Goal: Task Accomplishment & Management: Complete application form

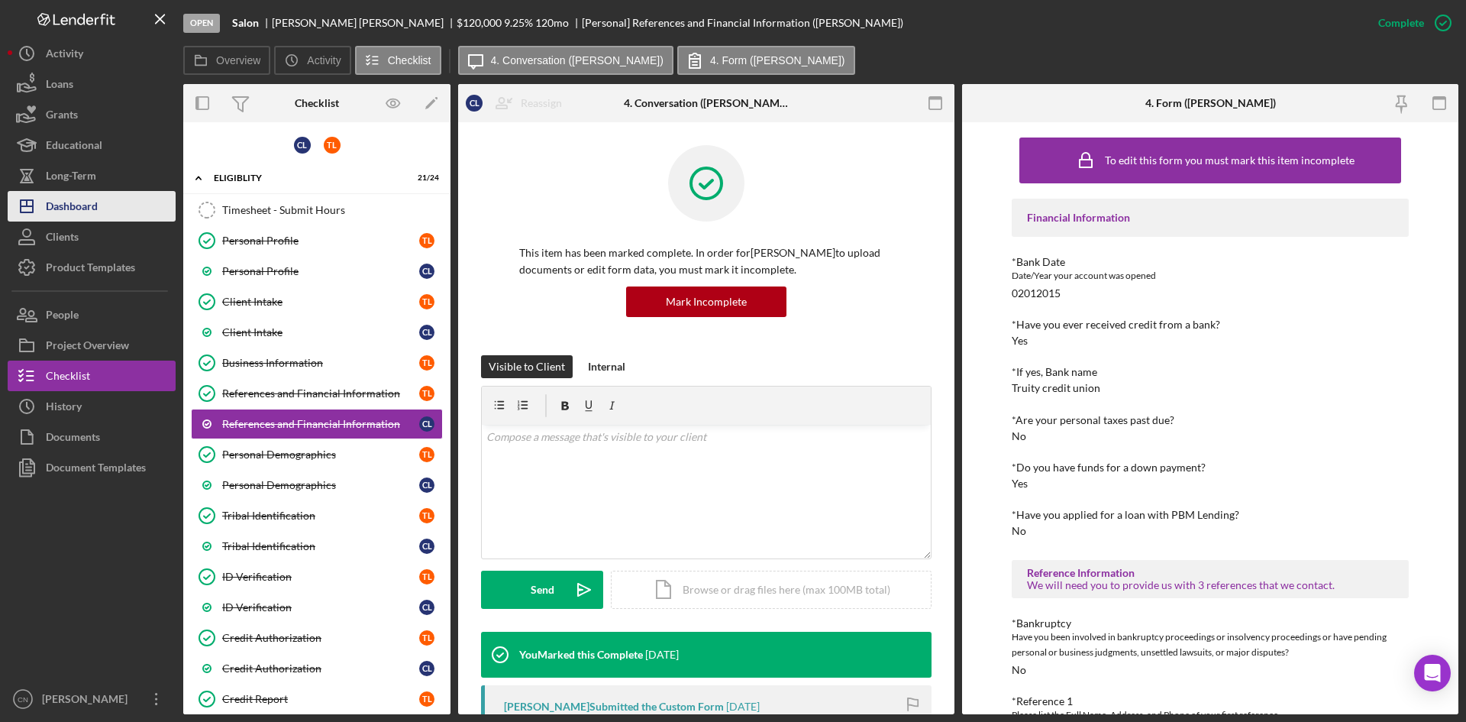
click at [71, 202] on div "Dashboard" at bounding box center [72, 208] width 52 height 34
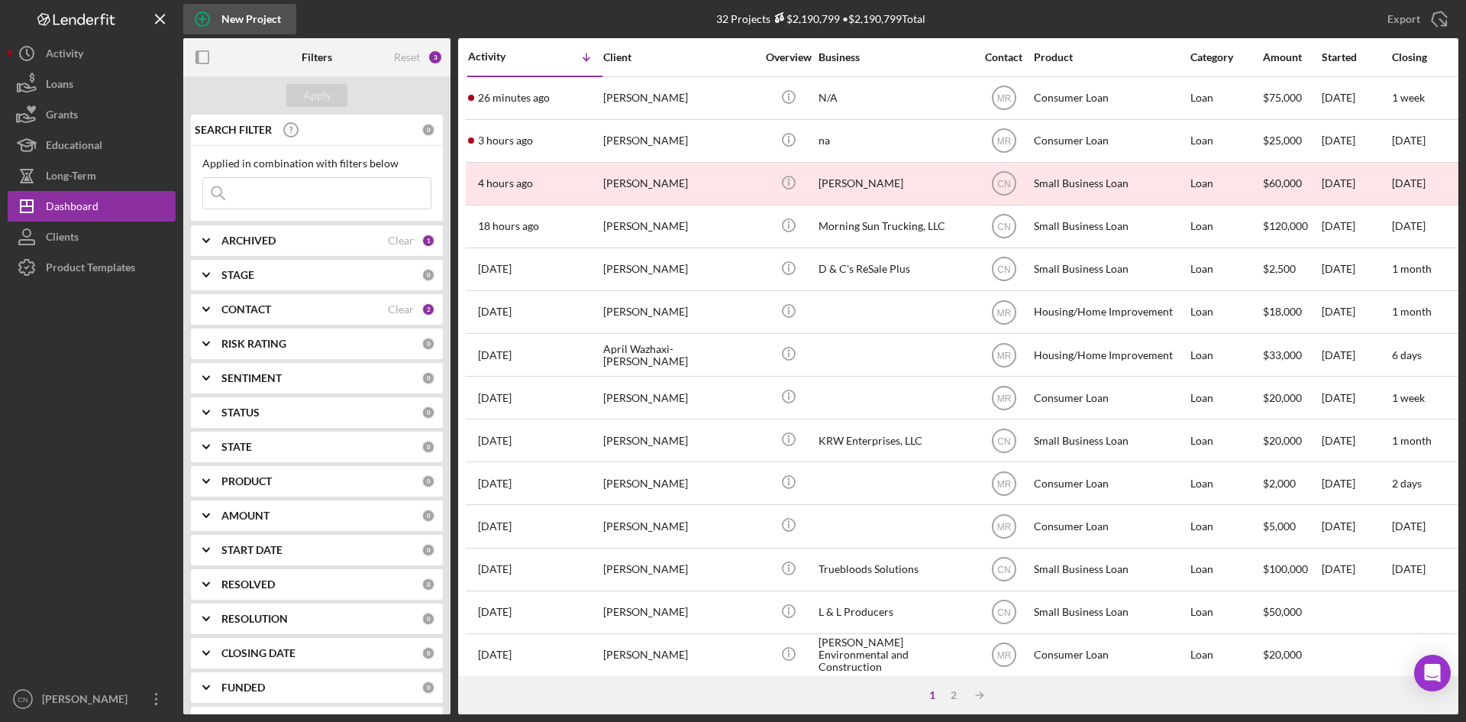
click at [199, 17] on icon "button" at bounding box center [202, 19] width 38 height 38
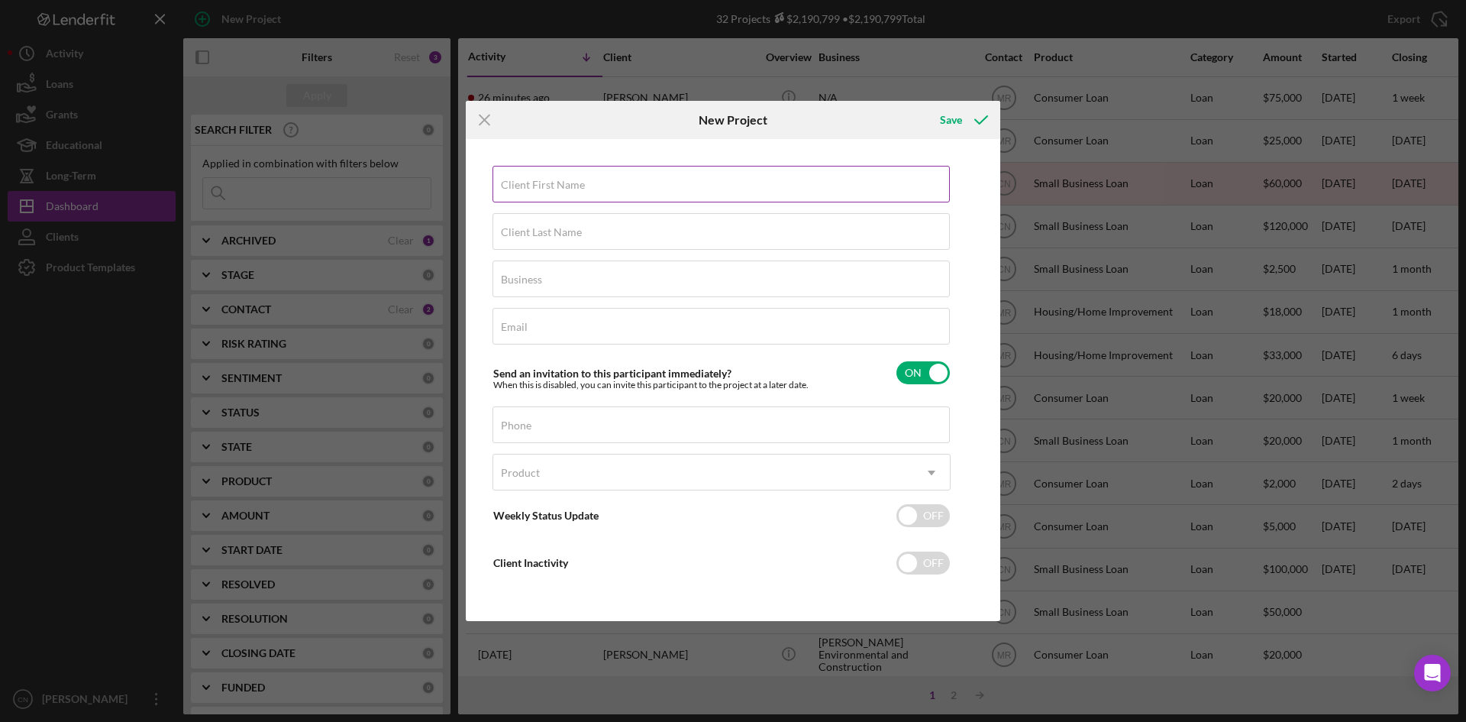
click at [538, 181] on label "Client First Name" at bounding box center [543, 185] width 84 height 12
click at [538, 181] on input "Client First Name" at bounding box center [721, 184] width 457 height 37
type input "[GEOGRAPHIC_DATA]"
type input "Land"
type input "Osage Research and Development LLC"
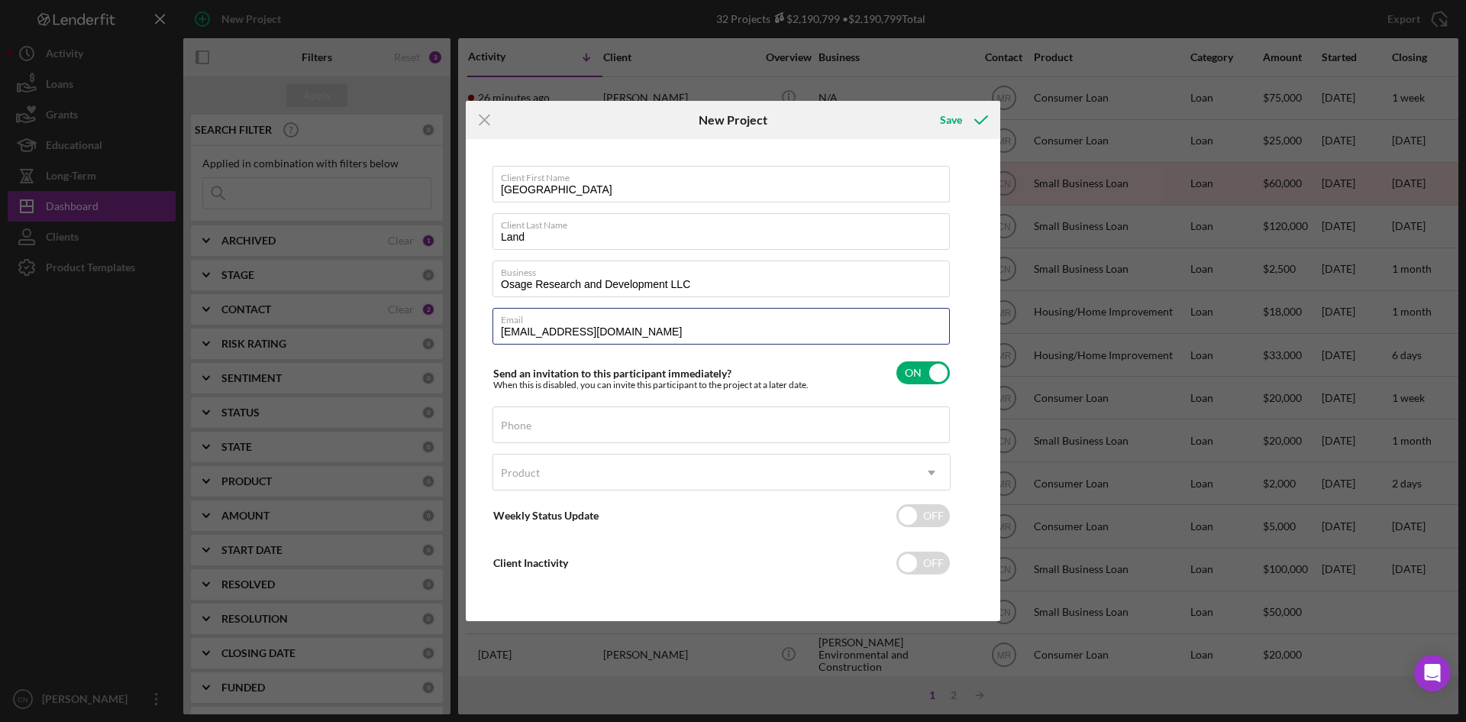
type input "[EMAIL_ADDRESS][DOMAIN_NAME]"
drag, startPoint x: 658, startPoint y: 338, endPoint x: 484, endPoint y: 344, distance: 173.5
click at [484, 344] on div "Client First Name [GEOGRAPHIC_DATA] Client Last Name Land Business Osage Resear…" at bounding box center [733, 380] width 527 height 474
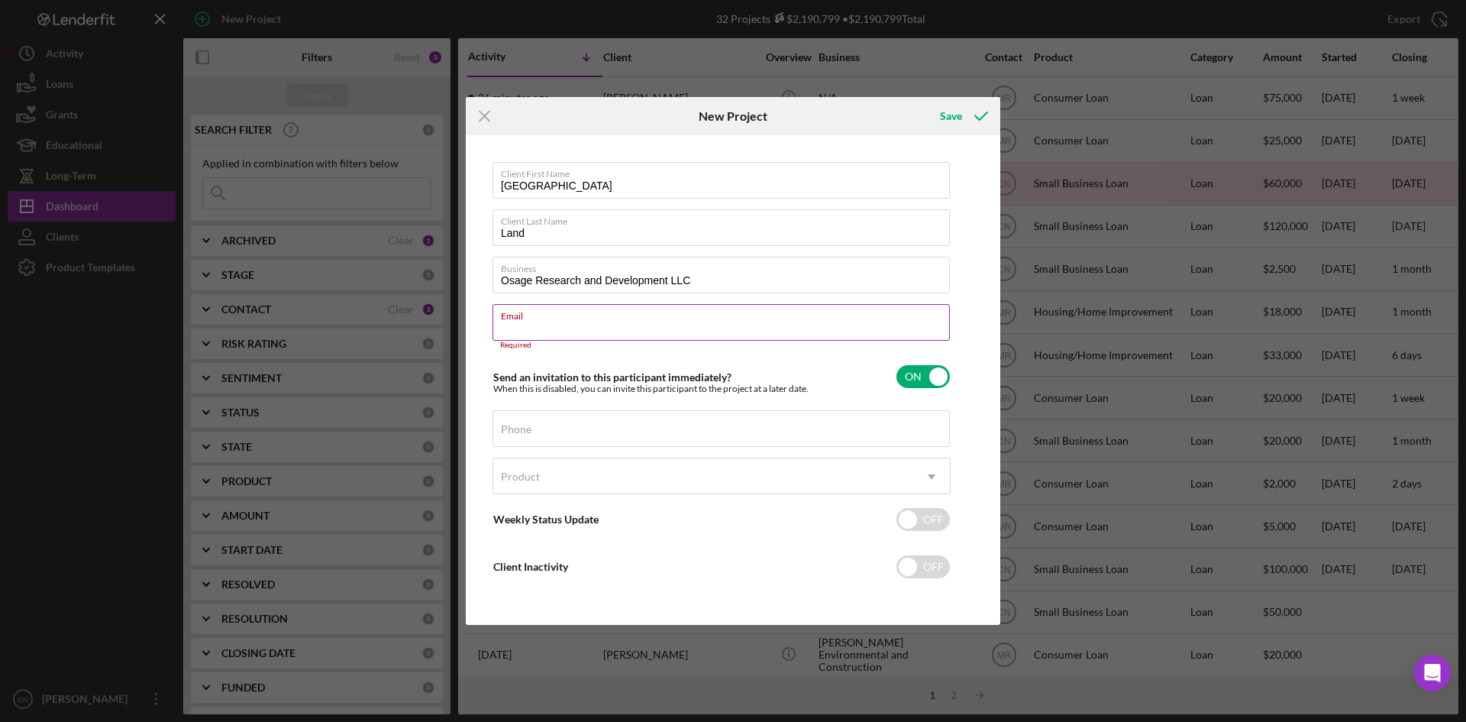
paste input "Paris Land <[EMAIL_ADDRESS][DOMAIN_NAME]>"
click at [558, 327] on input "Paris Land <[EMAIL_ADDRESS][DOMAIN_NAME]>" at bounding box center [721, 322] width 457 height 37
click at [645, 328] on input "[EMAIL_ADDRESS][DOMAIN_NAME]>" at bounding box center [721, 322] width 457 height 37
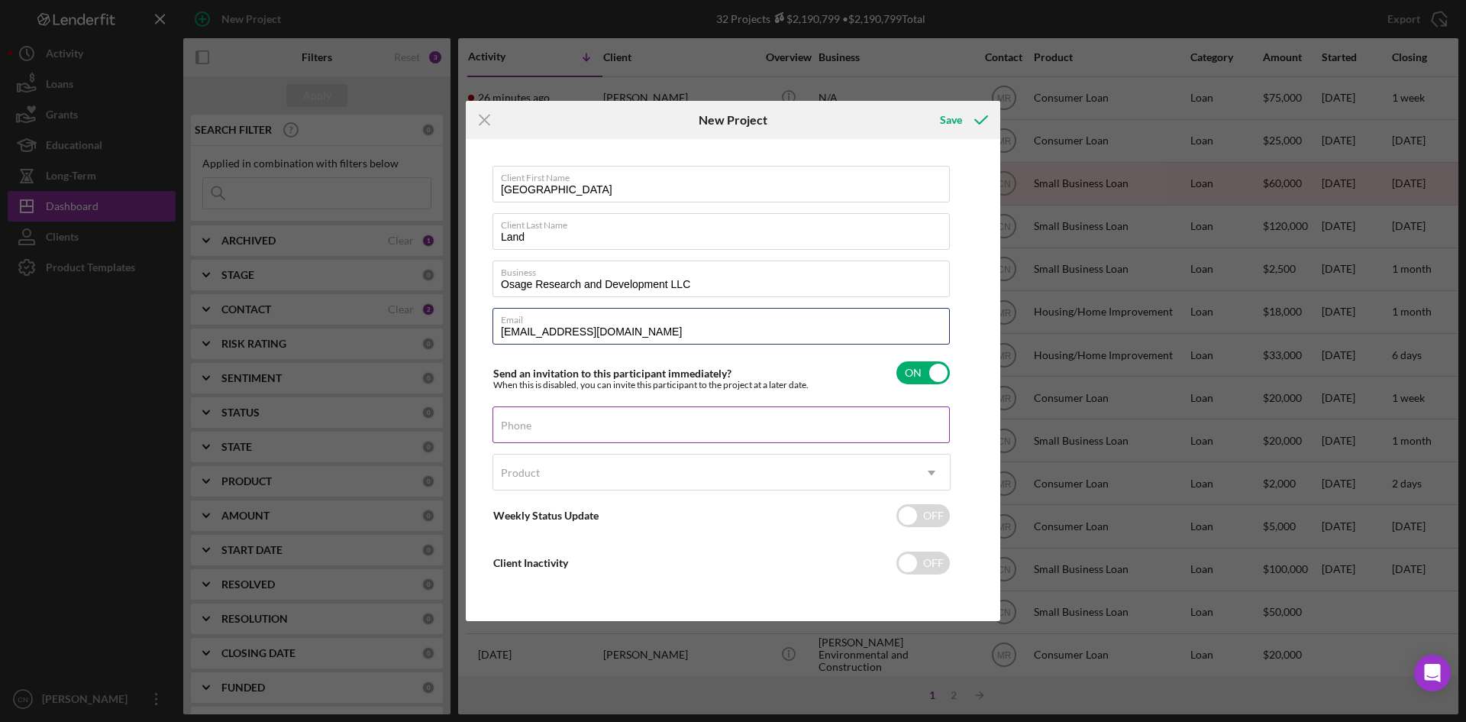
type input "[EMAIL_ADDRESS][DOMAIN_NAME]"
click at [570, 417] on div "Phone" at bounding box center [722, 425] width 458 height 38
type input "[PHONE_NUMBER]"
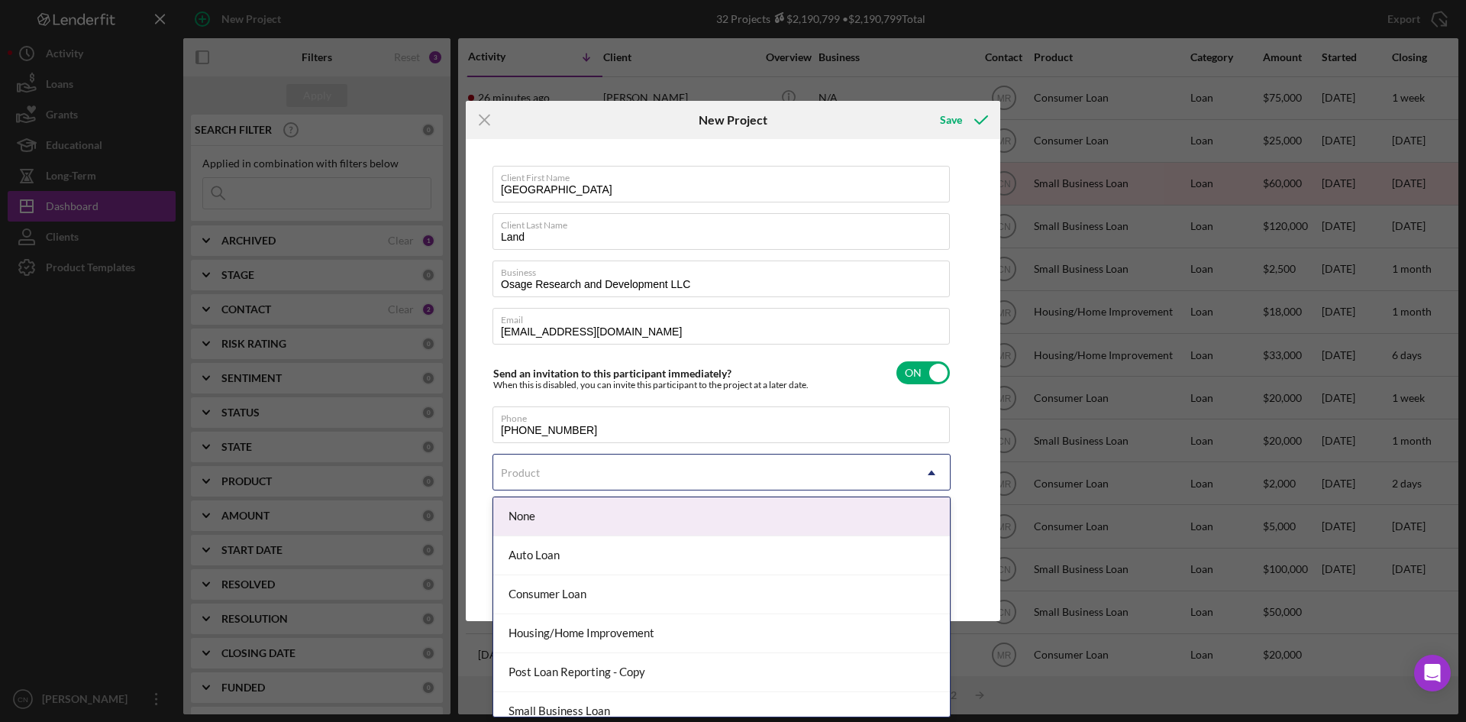
click at [541, 479] on div "Product" at bounding box center [703, 472] width 420 height 35
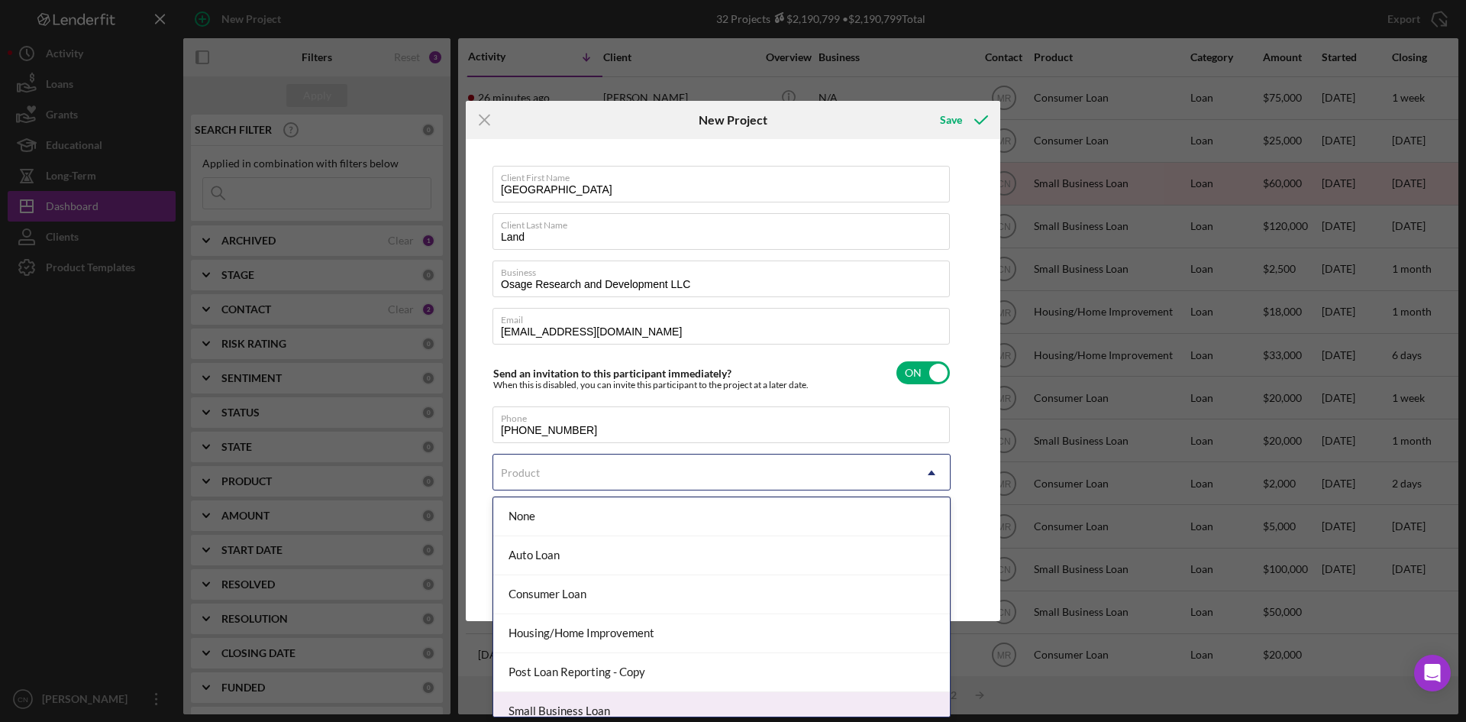
click at [533, 712] on div "Small Business Loan" at bounding box center [721, 711] width 457 height 39
checkbox input "true"
